Goal: Task Accomplishment & Management: Manage account settings

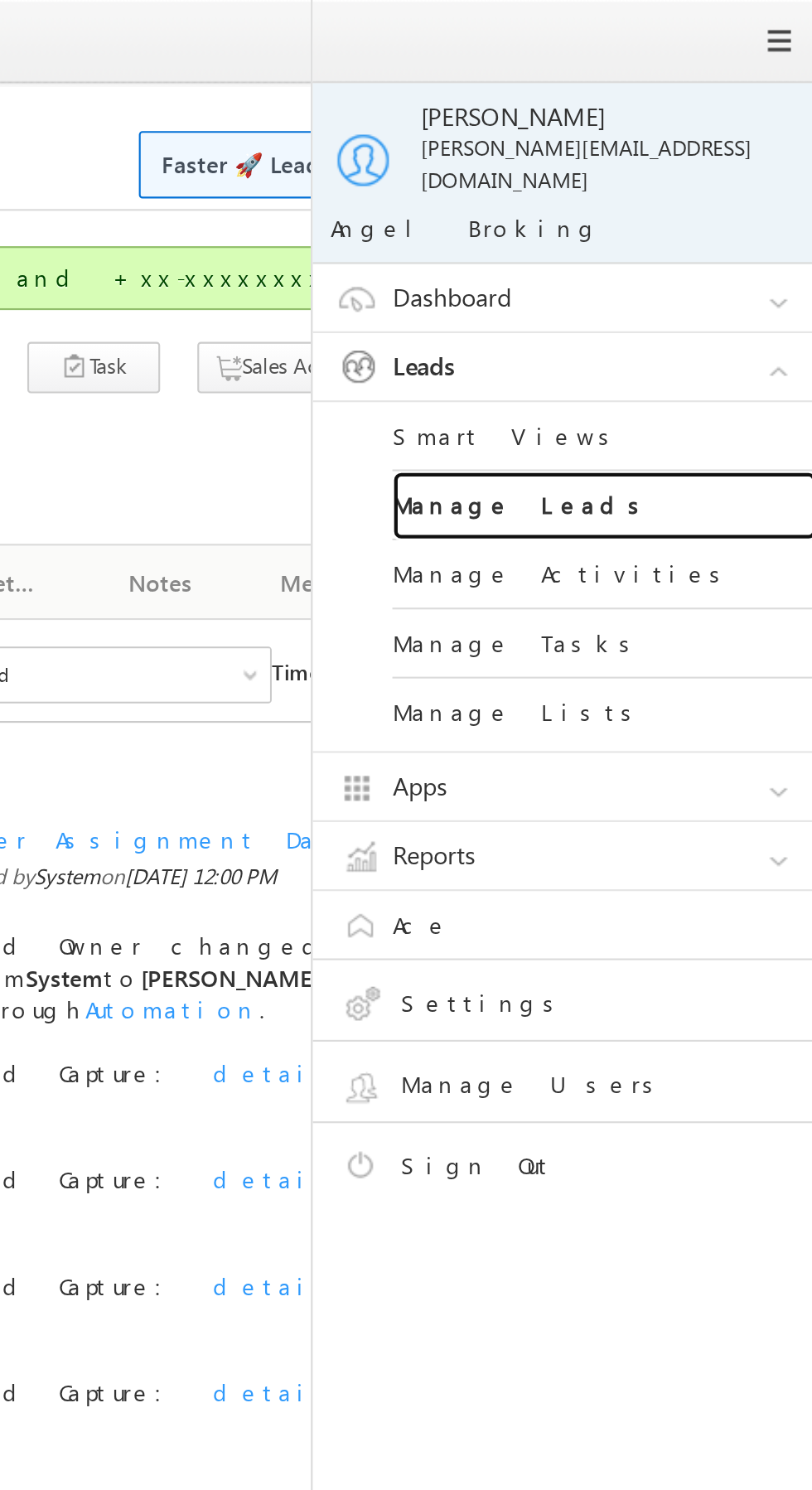
click at [750, 227] on link "Manage Leads" at bounding box center [715, 236] width 199 height 32
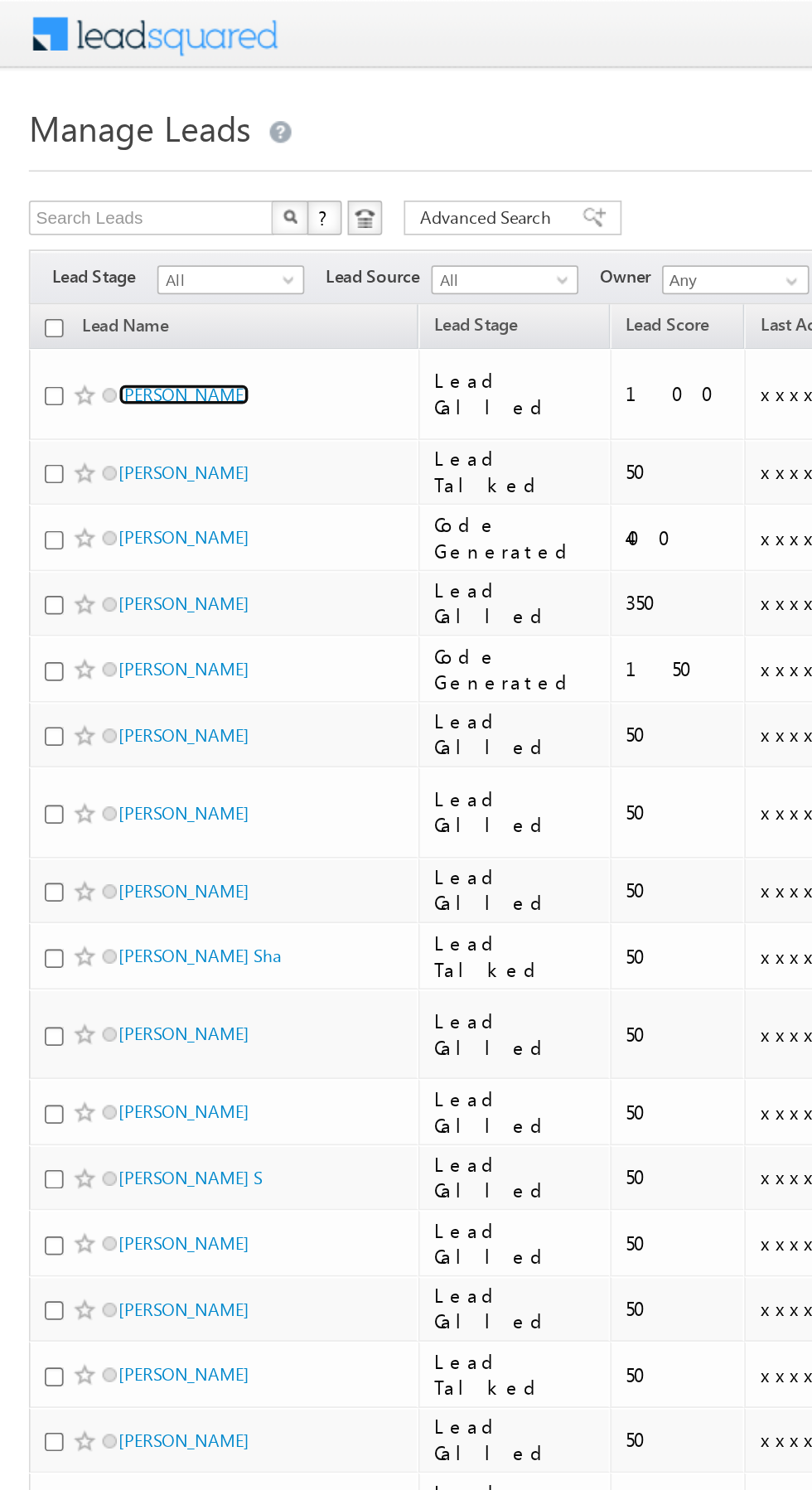
click at [96, 226] on link "[PERSON_NAME]" at bounding box center [106, 226] width 76 height 12
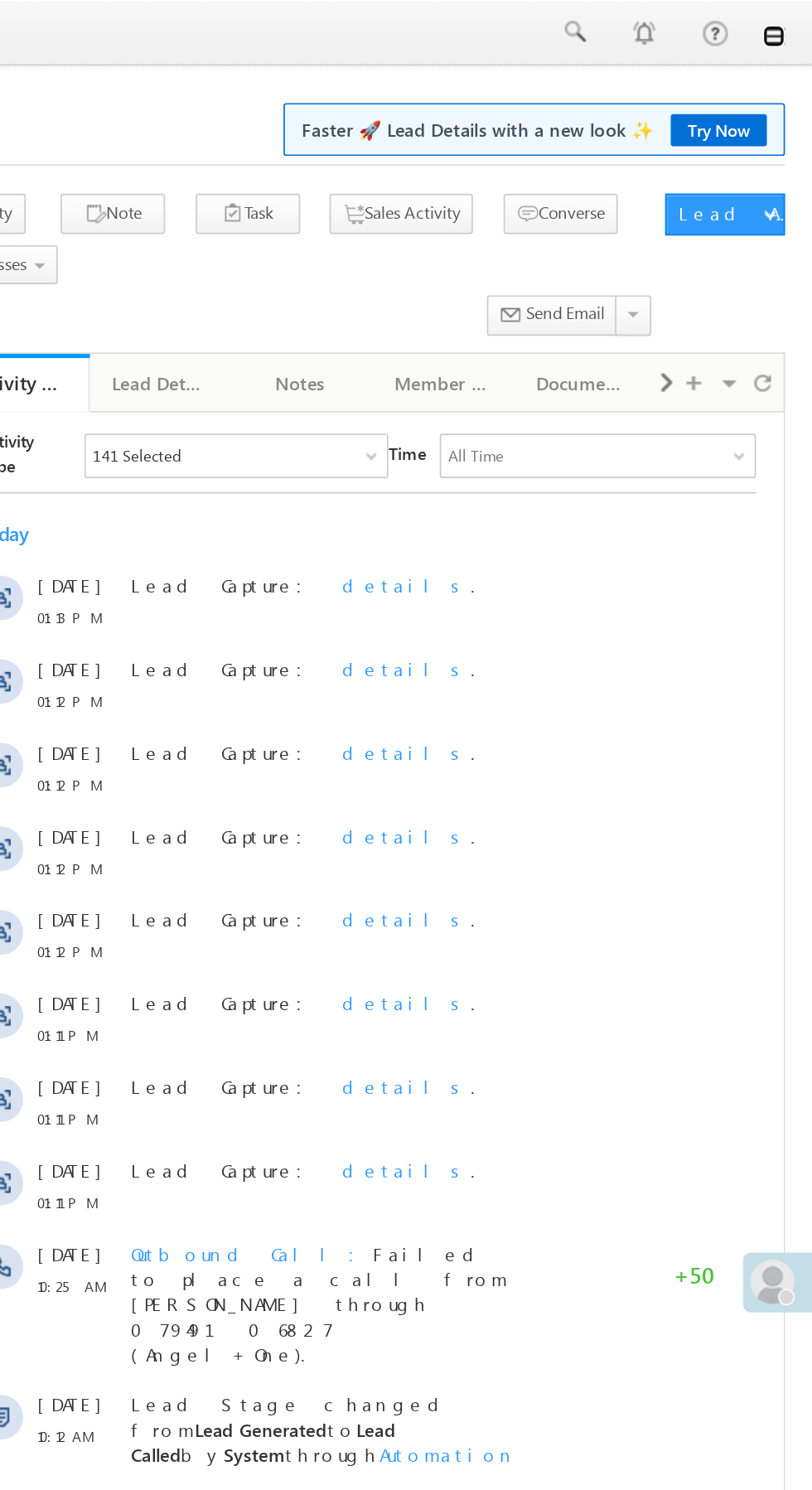
click at [790, 22] on link at bounding box center [789, 22] width 13 height 13
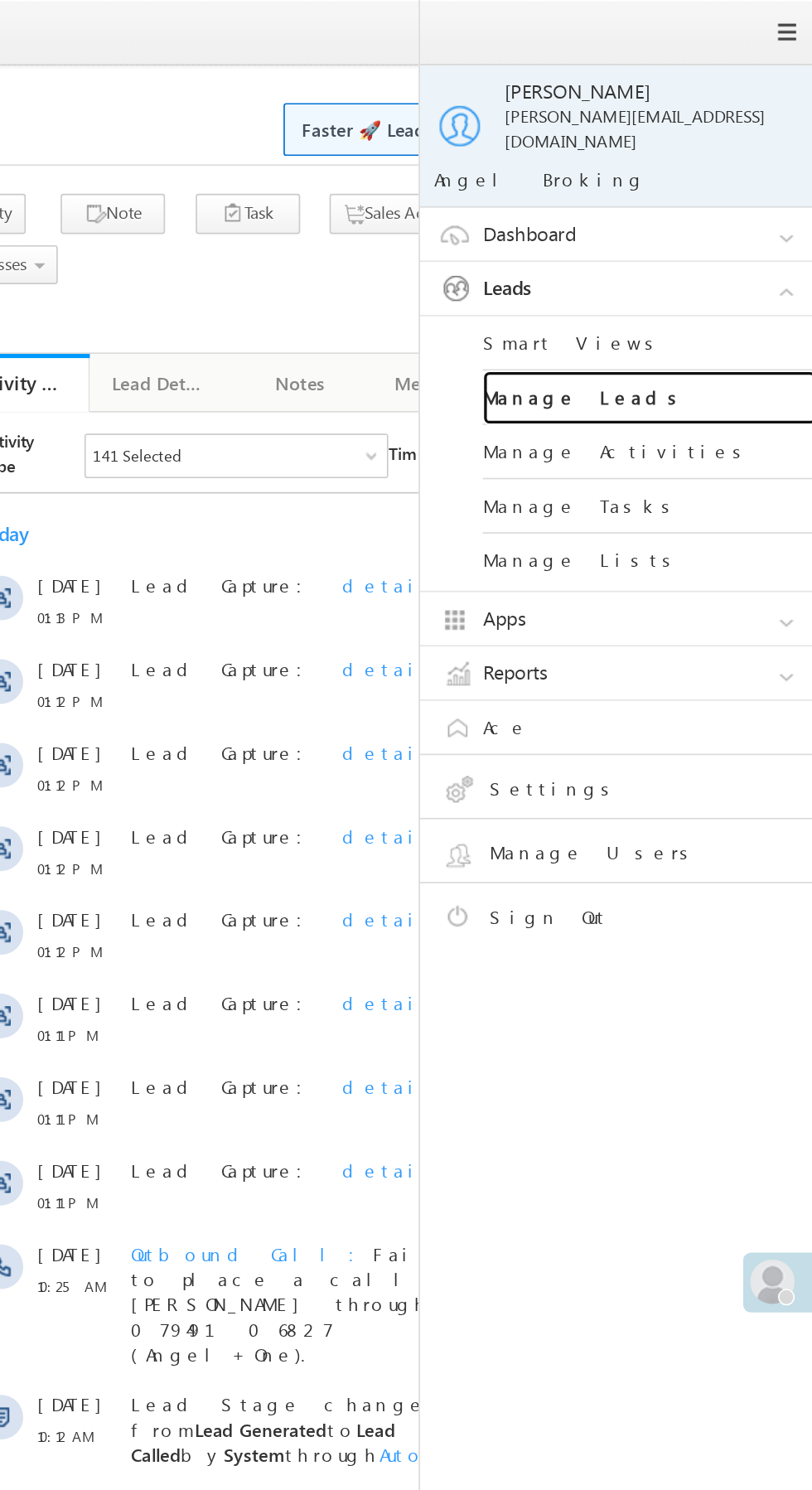
click at [761, 225] on link "Manage Leads" at bounding box center [715, 236] width 199 height 32
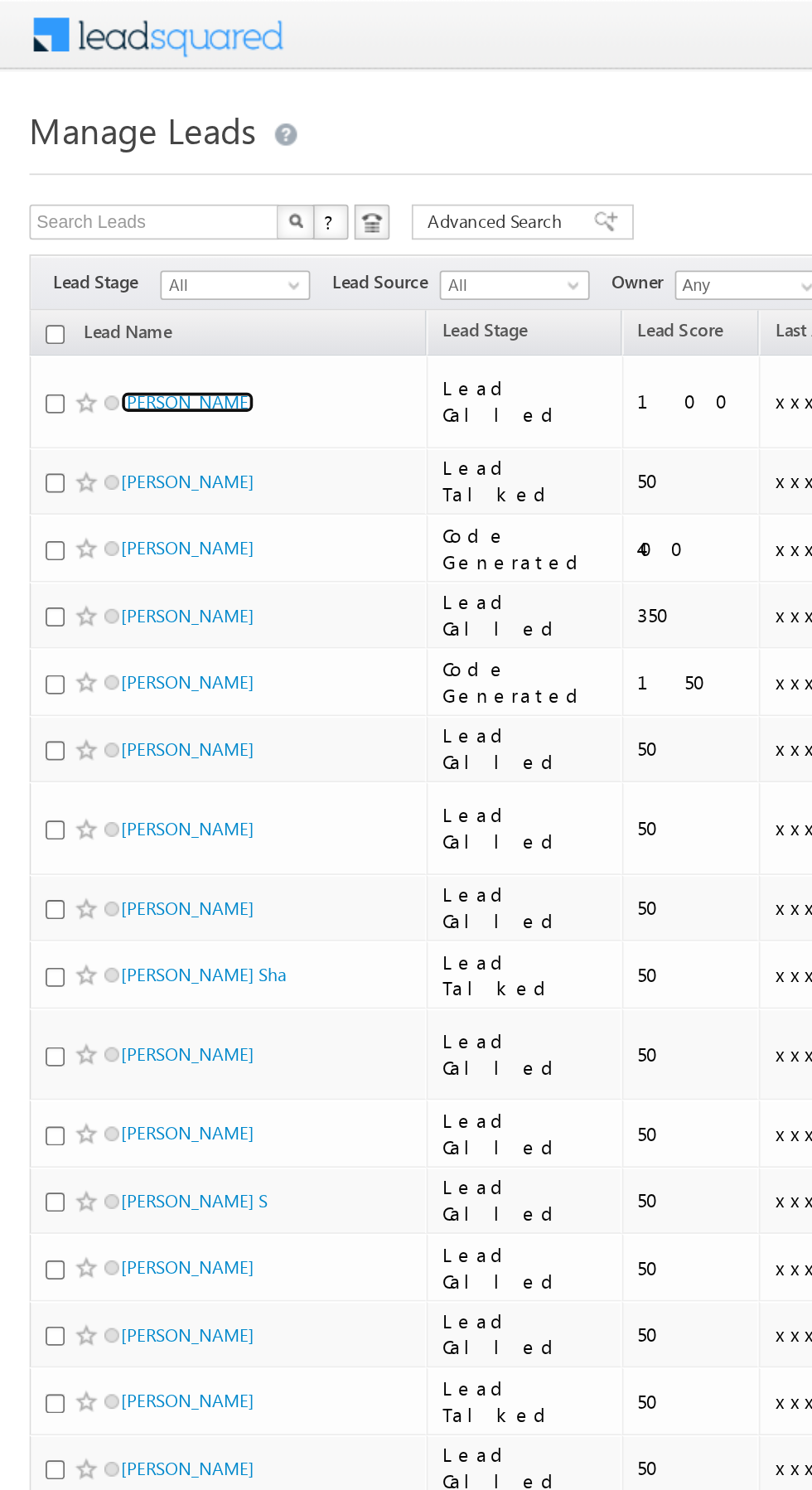
click at [96, 221] on link "[PERSON_NAME]" at bounding box center [106, 226] width 76 height 12
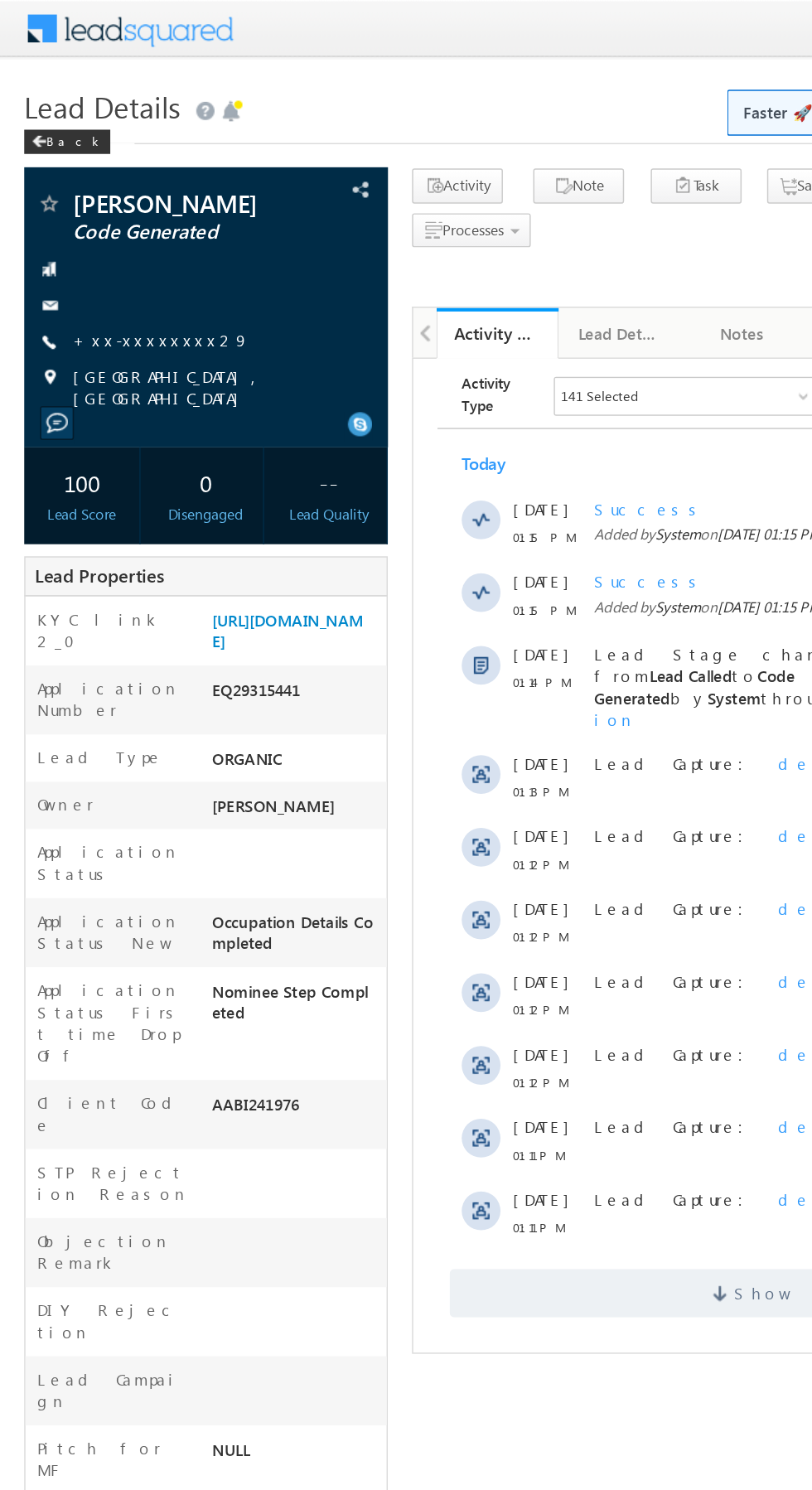
click at [105, 234] on link "+xx-xxxxxxxx29" at bounding box center [110, 232] width 121 height 14
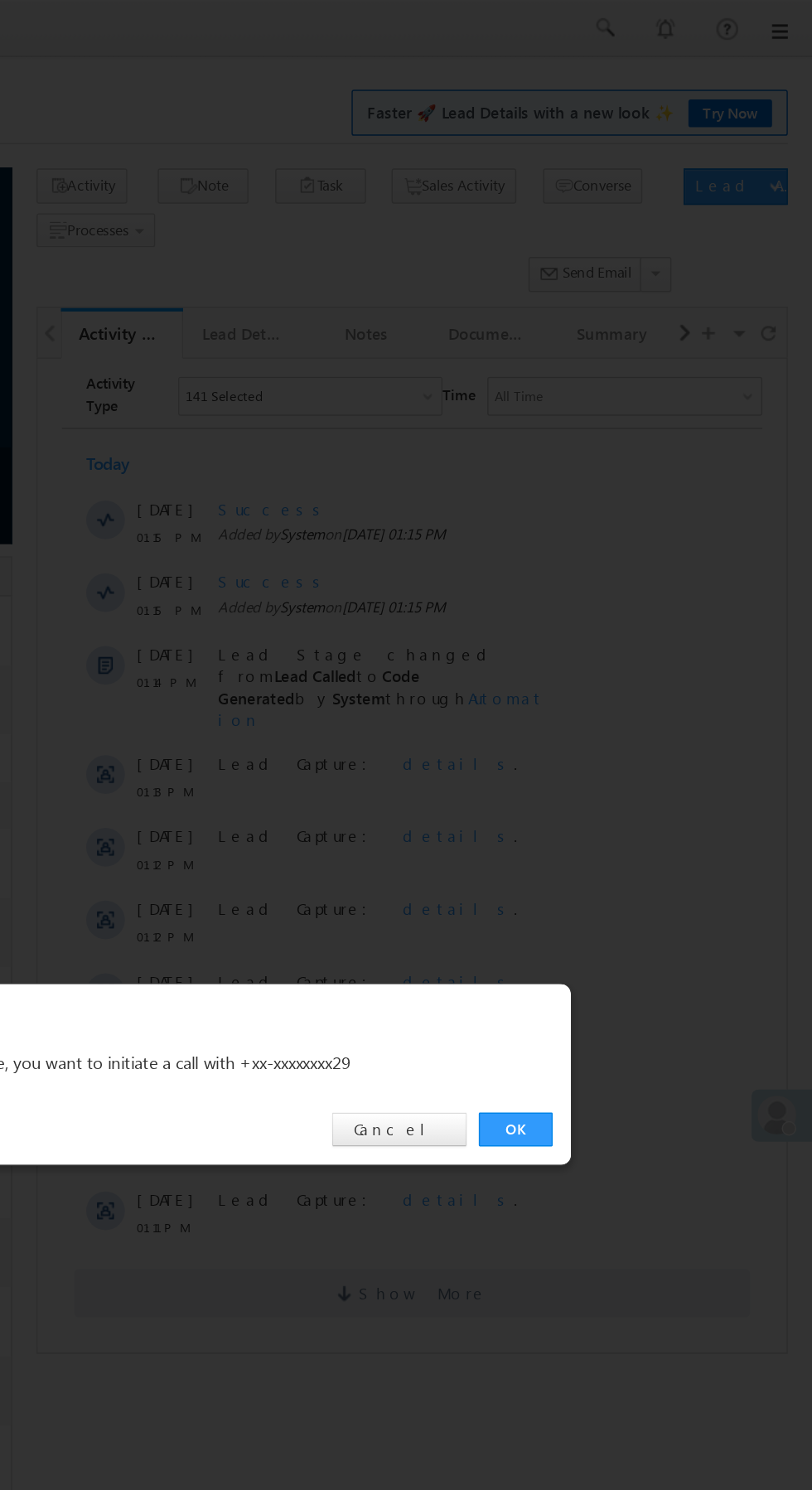
click at [611, 769] on link "OK" at bounding box center [609, 772] width 51 height 23
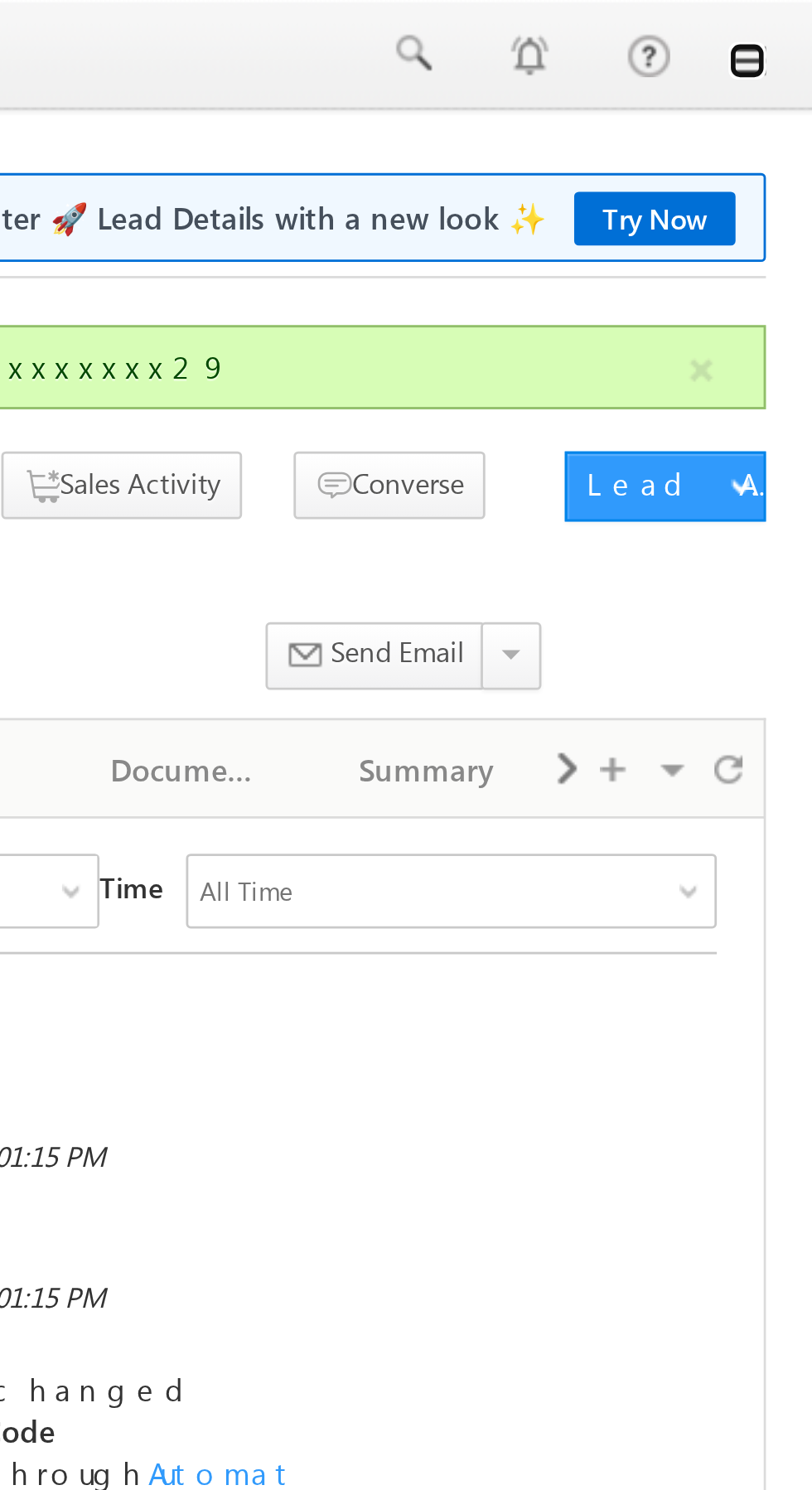
click at [793, 22] on link at bounding box center [789, 22] width 13 height 13
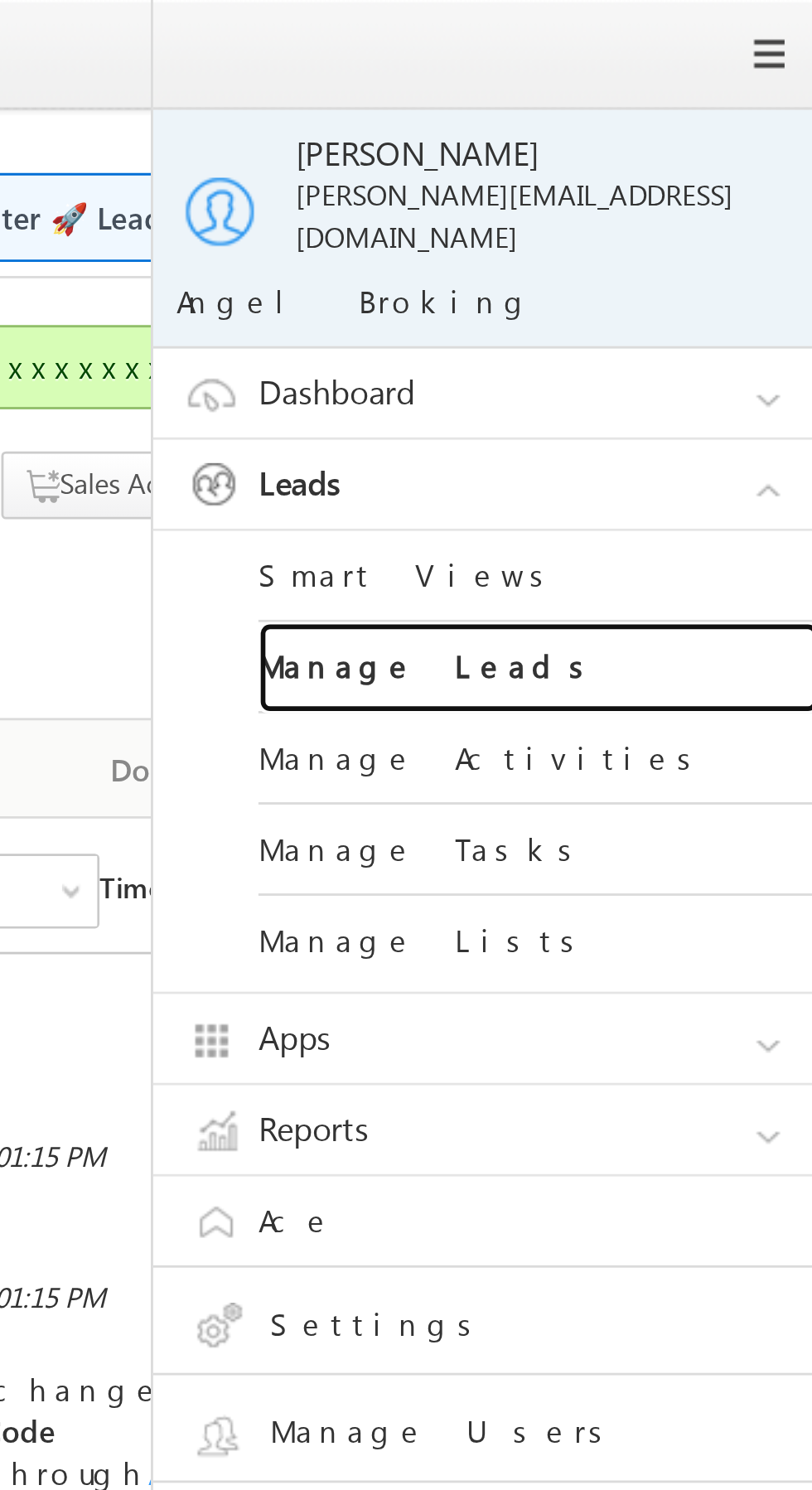
click at [724, 224] on link "Manage Leads" at bounding box center [715, 236] width 199 height 32
